Goal: Book appointment/travel/reservation

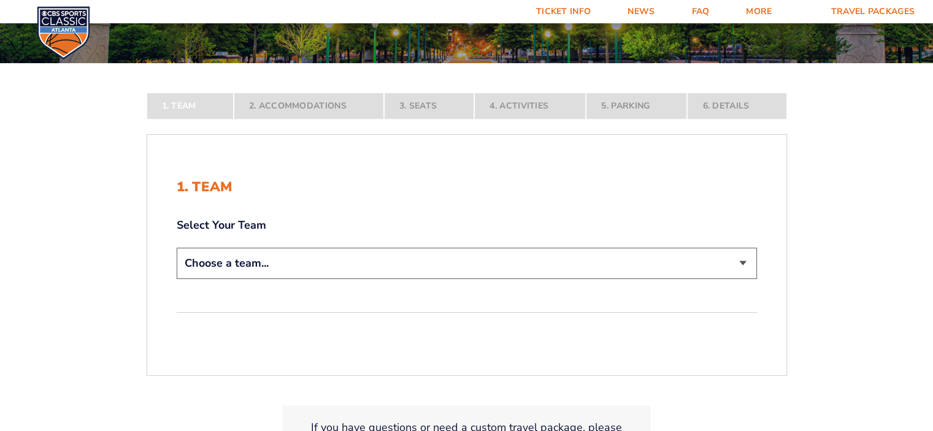
scroll to position [184, 0]
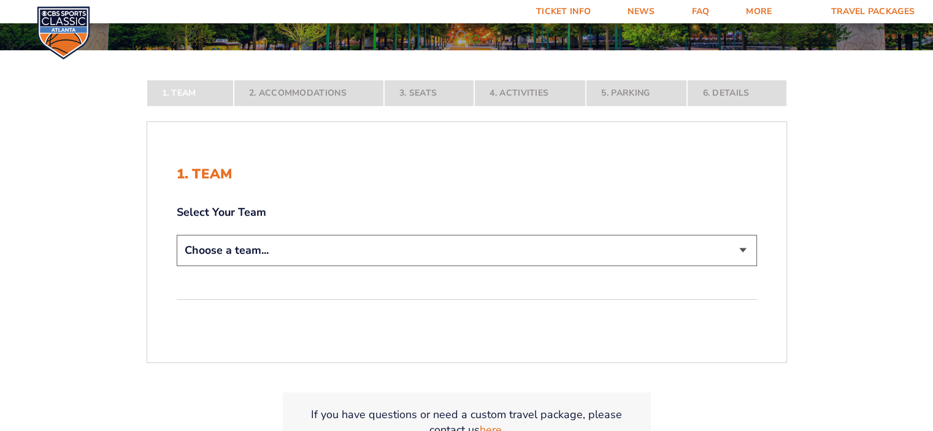
click at [245, 242] on select "Choose a team... [US_STATE] Wildcats [US_STATE] State Buckeyes [US_STATE] Tar H…" at bounding box center [467, 250] width 580 height 31
select select "12956"
click at [177, 266] on select "Choose a team... [US_STATE] Wildcats [US_STATE] State Buckeyes [US_STATE] Tar H…" at bounding box center [467, 250] width 580 height 31
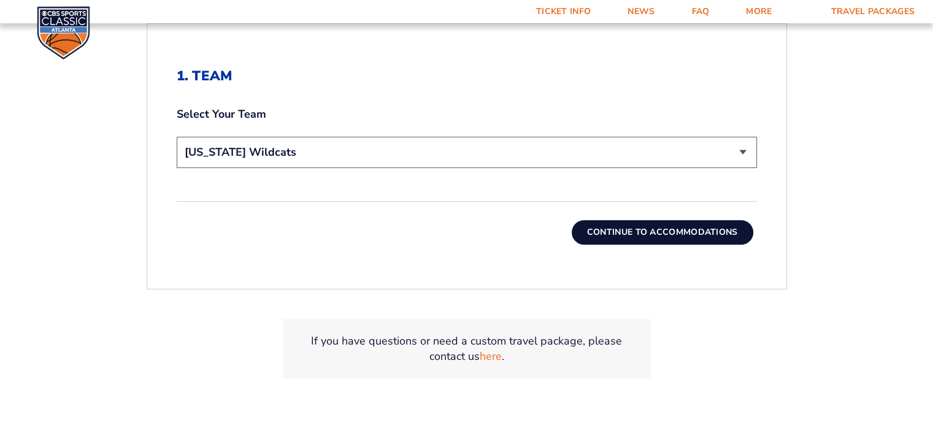
click at [609, 230] on button "Continue To Accommodations" at bounding box center [663, 232] width 182 height 25
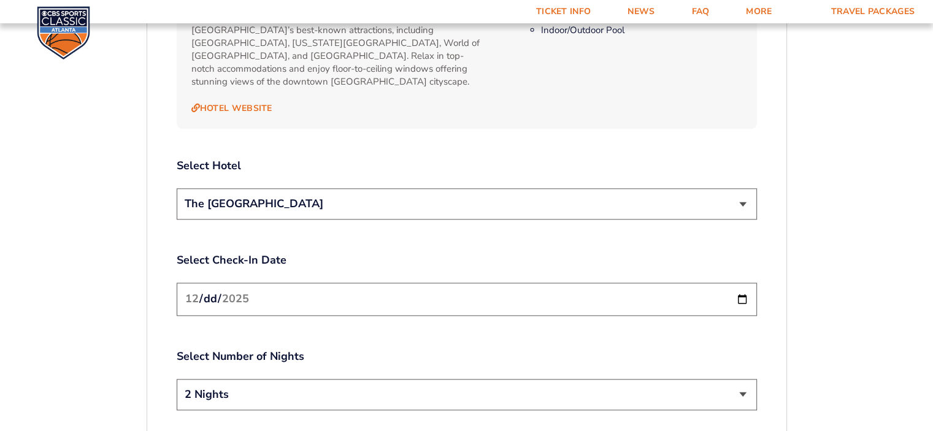
scroll to position [1369, 0]
click at [237, 201] on select "The [GEOGRAPHIC_DATA]" at bounding box center [467, 203] width 580 height 31
click at [240, 194] on select "The [GEOGRAPHIC_DATA]" at bounding box center [467, 203] width 580 height 31
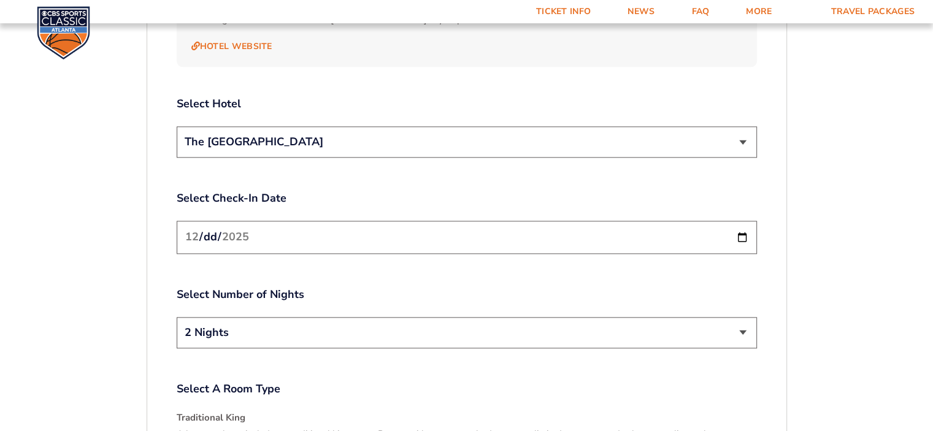
click at [247, 222] on input "[DATE]" at bounding box center [467, 237] width 580 height 33
click at [749, 225] on input "[DATE]" at bounding box center [467, 237] width 580 height 33
click at [742, 224] on input "[DATE]" at bounding box center [467, 237] width 580 height 33
type input "[DATE]"
click at [256, 328] on select "2 Nights 3 Nights" at bounding box center [467, 332] width 580 height 31
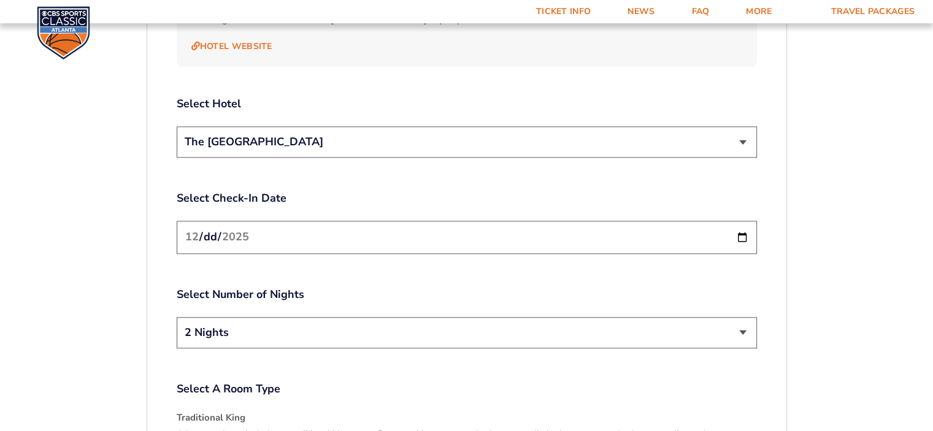
select select "3 Nights"
click at [177, 317] on select "2 Nights 3 Nights" at bounding box center [467, 332] width 580 height 31
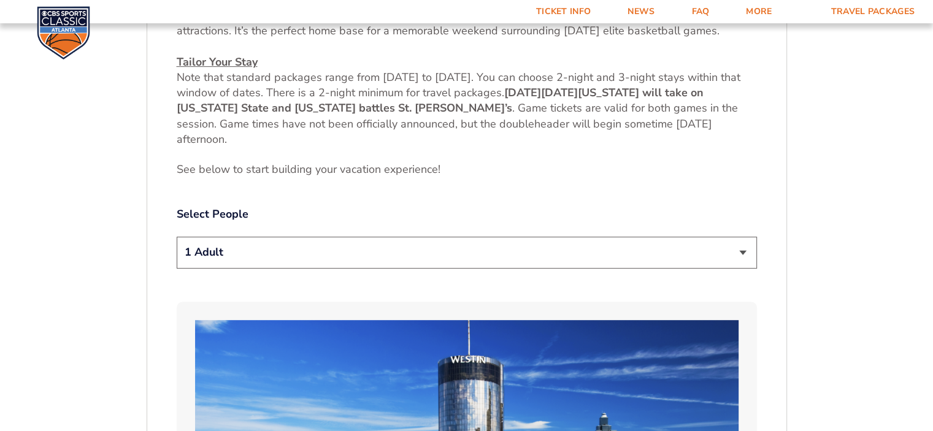
scroll to position [572, 0]
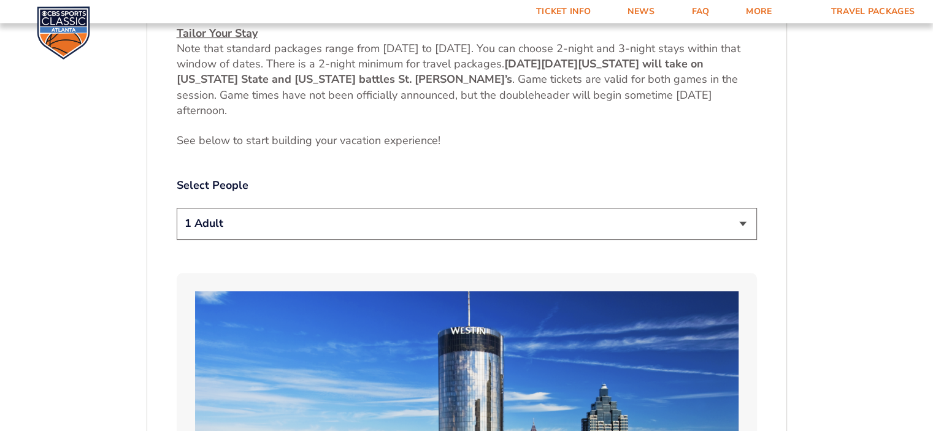
click at [213, 229] on select "1 Adult 2 Adults 3 Adults 4 Adults 2 Adults + 1 Child 2 Adults + 2 Children 2 A…" at bounding box center [467, 223] width 580 height 31
select select "2 Adults"
click at [177, 208] on select "1 Adult 2 Adults 3 Adults 4 Adults 2 Adults + 1 Child 2 Adults + 2 Children 2 A…" at bounding box center [467, 223] width 580 height 31
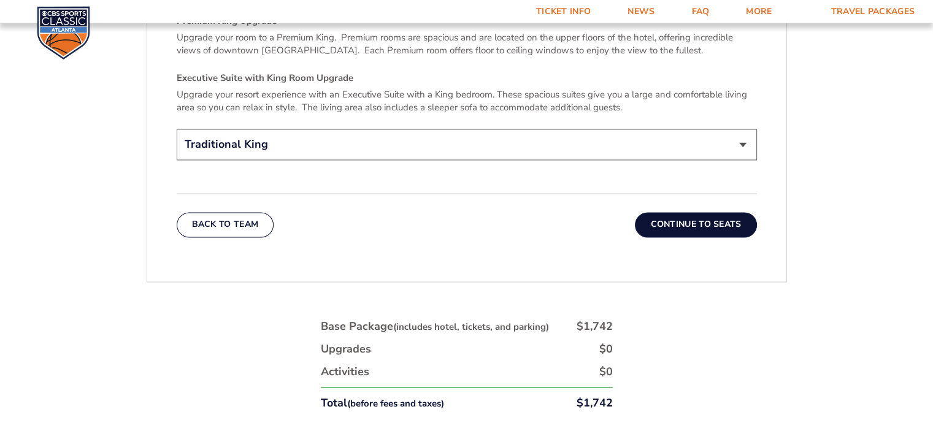
scroll to position [1921, 0]
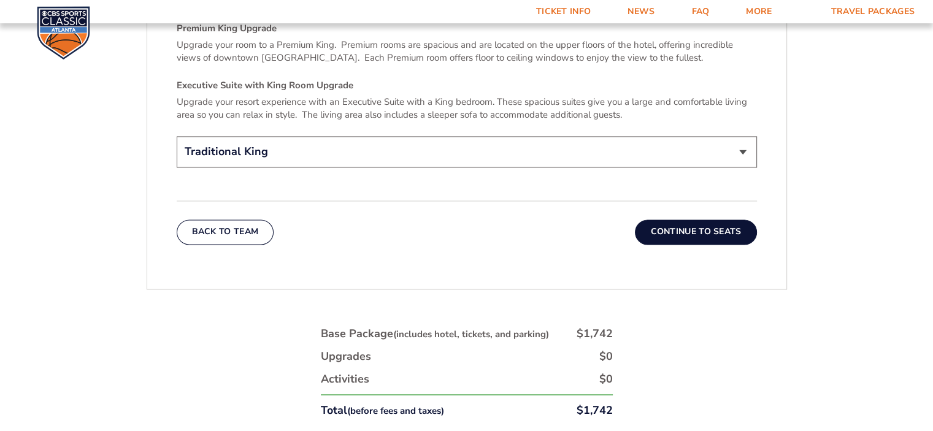
click at [680, 220] on button "Continue To Seats" at bounding box center [695, 232] width 121 height 25
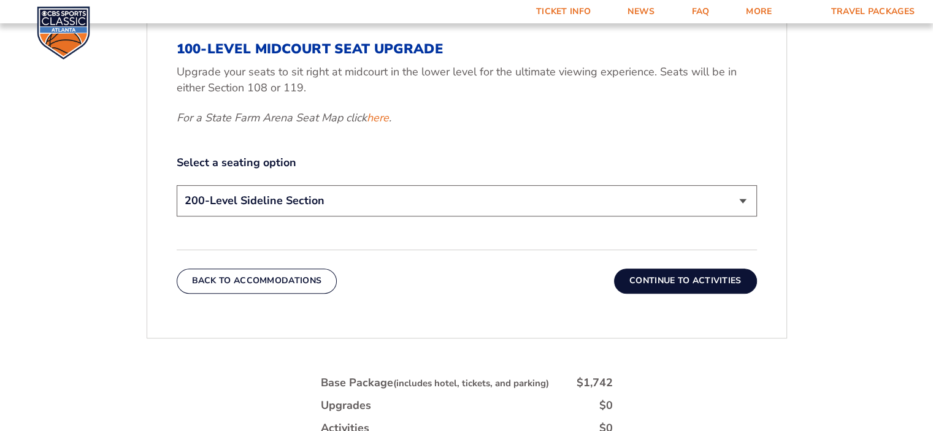
scroll to position [510, 0]
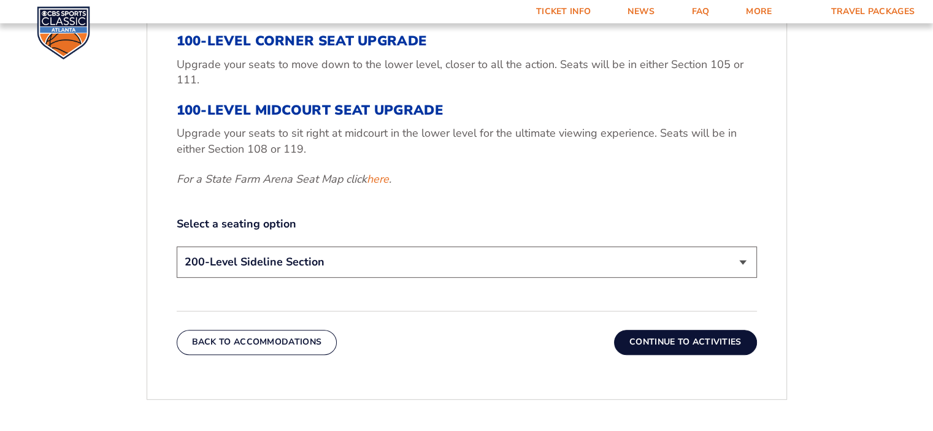
click at [256, 263] on select "200-Level Sideline Section 100-Level Corner Seat Upgrade (+$120 per person) 100…" at bounding box center [467, 262] width 580 height 31
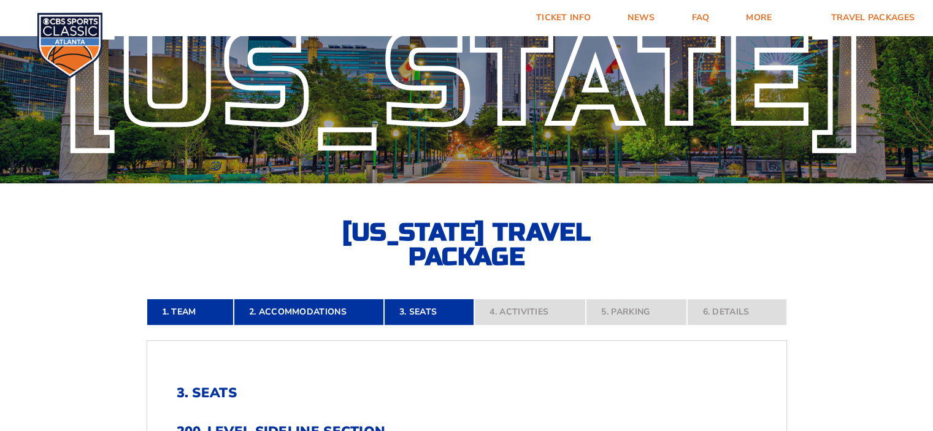
scroll to position [0, 0]
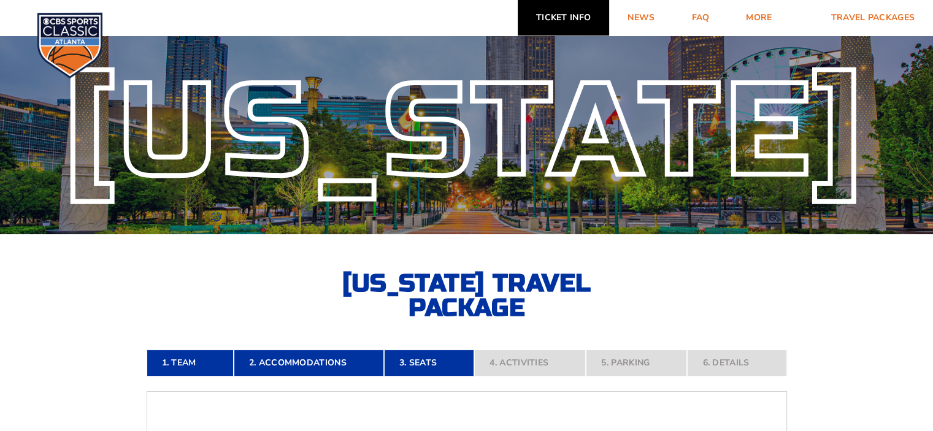
click at [548, 14] on link "Ticket Info" at bounding box center [563, 18] width 91 height 36
